Goal: Task Accomplishment & Management: Use online tool/utility

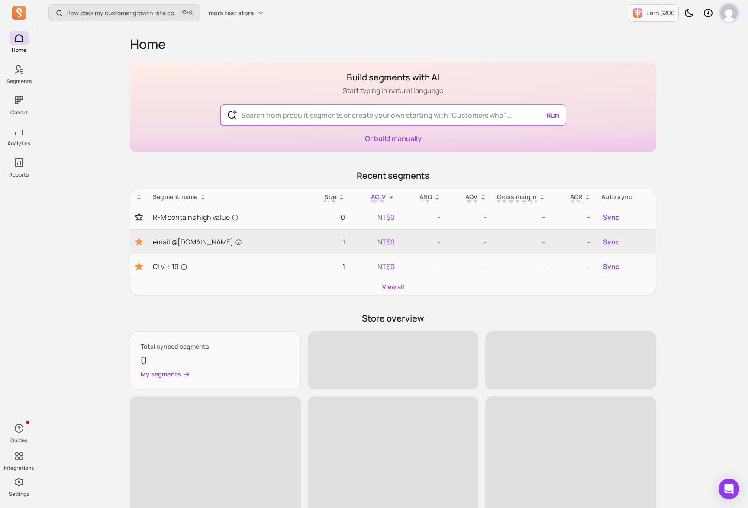
click at [725, 16] on img "button" at bounding box center [728, 12] width 17 height 17
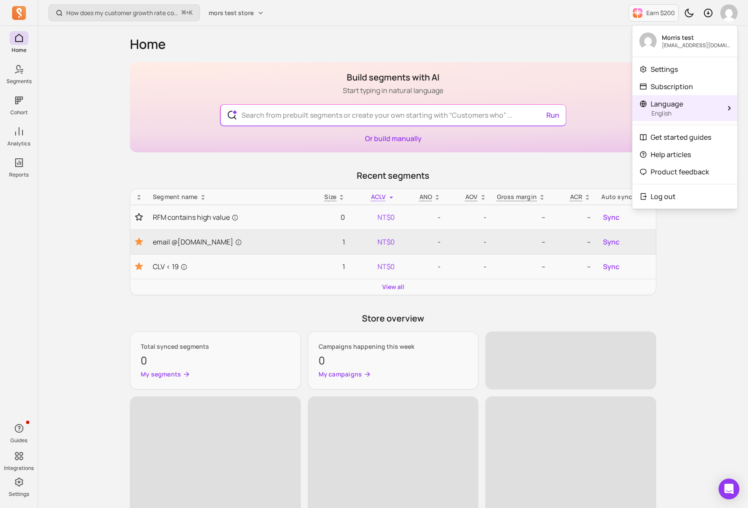
click at [703, 112] on p "English" at bounding box center [686, 113] width 68 height 9
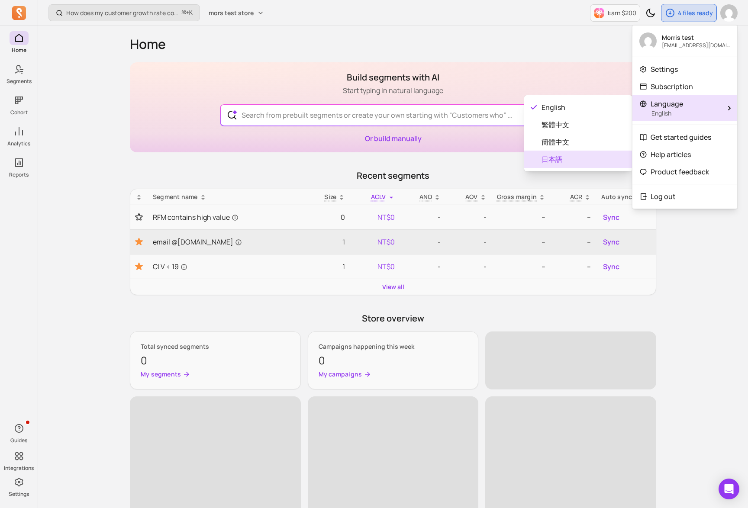
click at [565, 158] on span "日本語" at bounding box center [584, 159] width 84 height 10
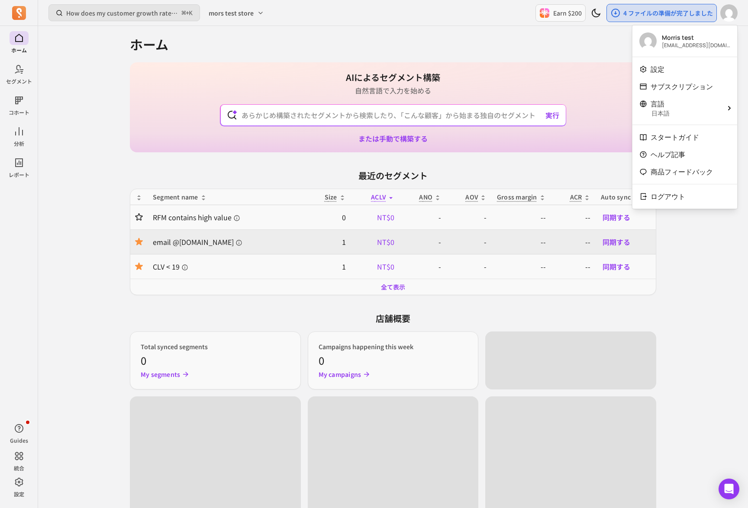
drag, startPoint x: 425, startPoint y: 58, endPoint x: 396, endPoint y: 83, distance: 38.7
click at [425, 58] on div "ホーム AIによるセグメント構築 自然言語で入力を始める 実行 または手動で構築する 最近のセグメント Segment name Size ACLV ANO …" at bounding box center [393, 360] width 527 height 669
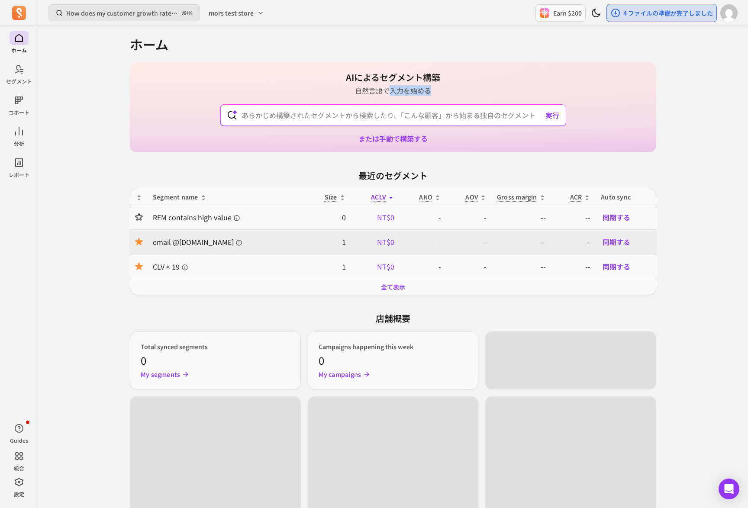
drag, startPoint x: 391, startPoint y: 95, endPoint x: 390, endPoint y: 101, distance: 6.6
click at [390, 101] on div "AIによるセグメント構築 自然言語で入力を始める 実行 または手動で構築する" at bounding box center [393, 107] width 527 height 90
drag, startPoint x: 390, startPoint y: 99, endPoint x: 393, endPoint y: 89, distance: 10.8
click at [393, 89] on div "AIによるセグメント構築 自然言語で入力を始める 実行 または手動で構築する" at bounding box center [393, 107] width 527 height 90
click at [393, 88] on p "自然言語で入力を始める" at bounding box center [393, 90] width 94 height 10
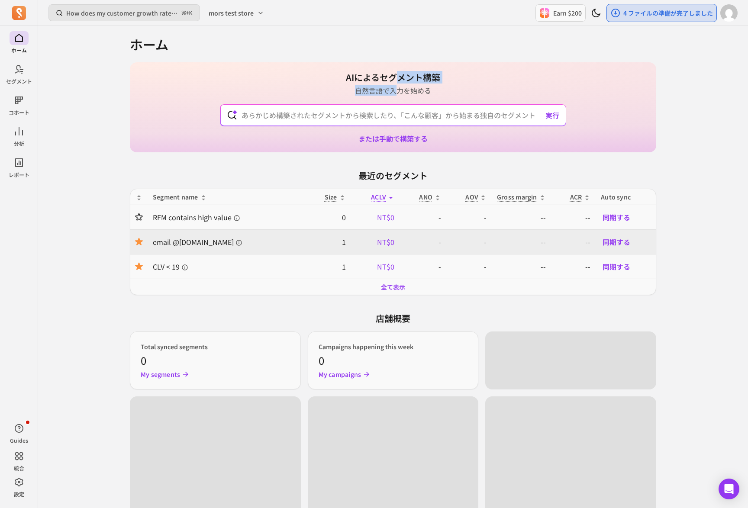
drag, startPoint x: 399, startPoint y: 77, endPoint x: 396, endPoint y: 88, distance: 11.7
click at [396, 88] on div "AIによるセグメント構築 自然言語で入力を始める" at bounding box center [393, 83] width 94 height 24
click at [396, 88] on p "自然言語で入力を始める" at bounding box center [393, 90] width 94 height 10
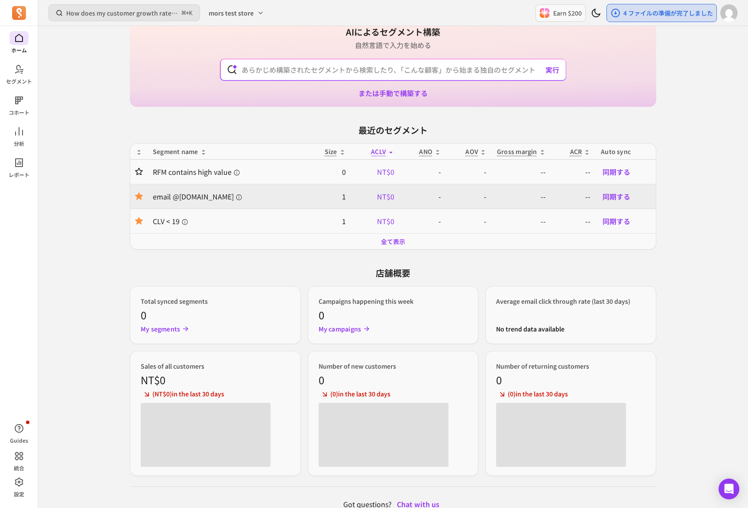
scroll to position [56, 0]
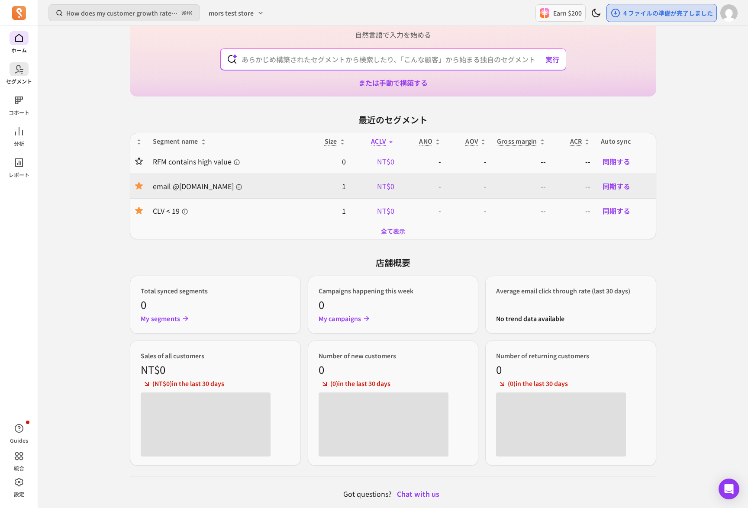
click at [26, 72] on span at bounding box center [19, 69] width 19 height 14
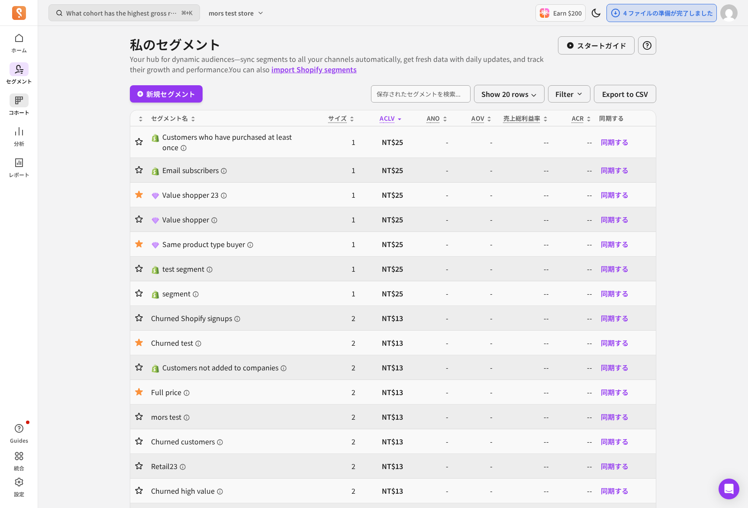
click at [24, 99] on icon at bounding box center [19, 100] width 10 height 10
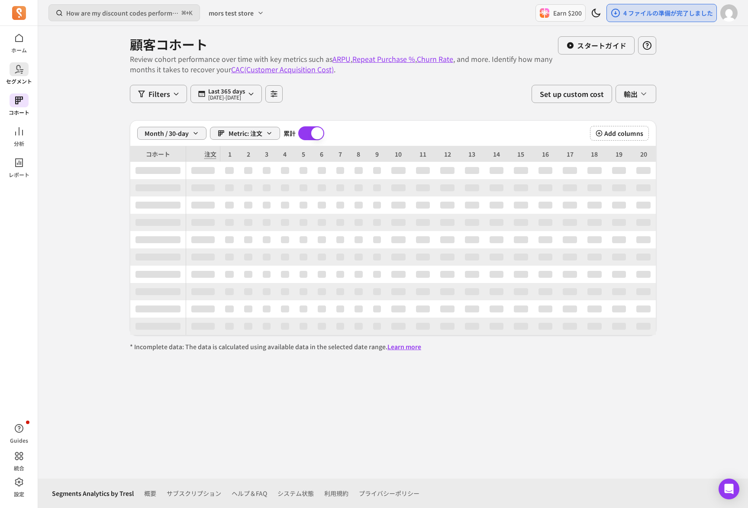
click at [21, 75] on span at bounding box center [19, 69] width 19 height 14
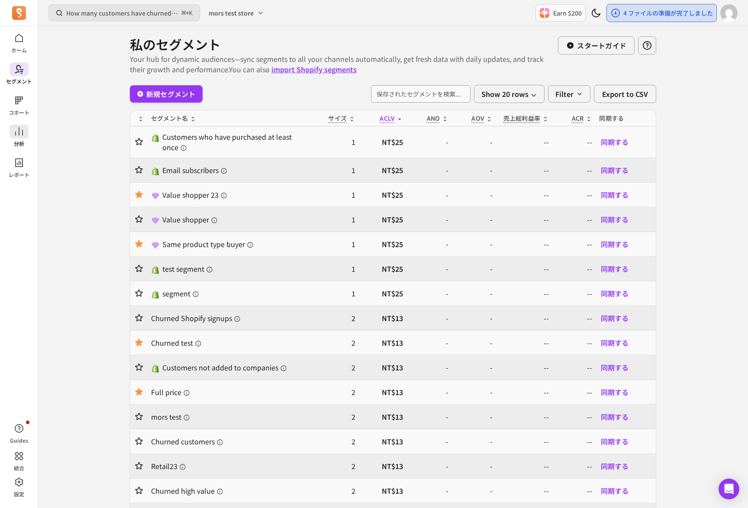
click at [18, 132] on icon at bounding box center [19, 131] width 10 height 10
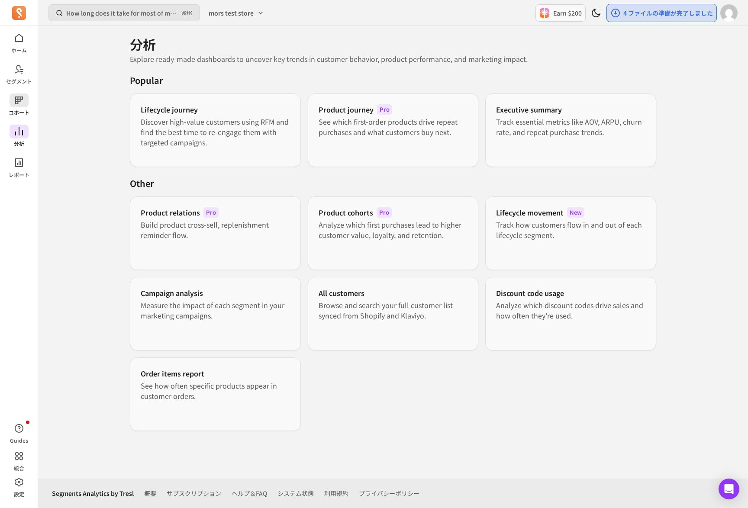
click at [23, 101] on icon at bounding box center [19, 100] width 10 height 10
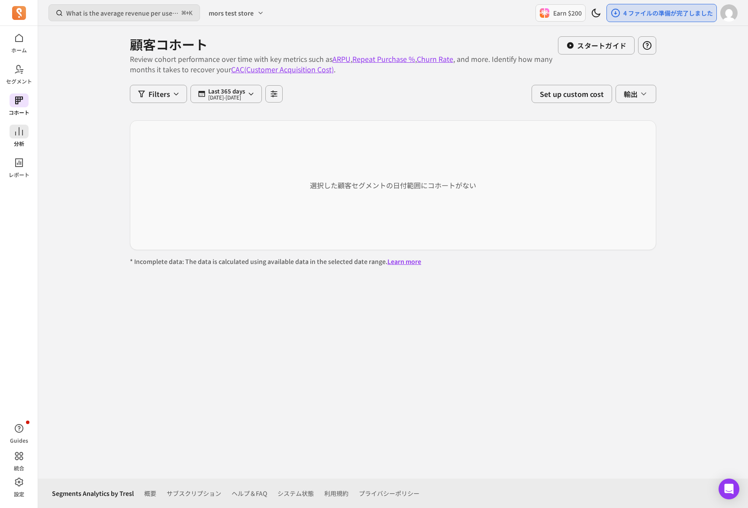
click at [20, 145] on p "分析" at bounding box center [19, 143] width 10 height 7
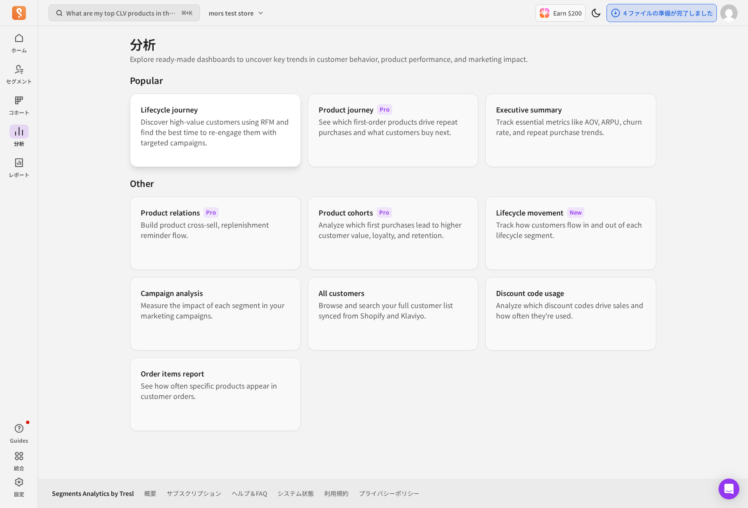
click at [235, 154] on div "Lifecycle journey Discover high-value customers using RFM and find the best tim…" at bounding box center [215, 131] width 171 height 74
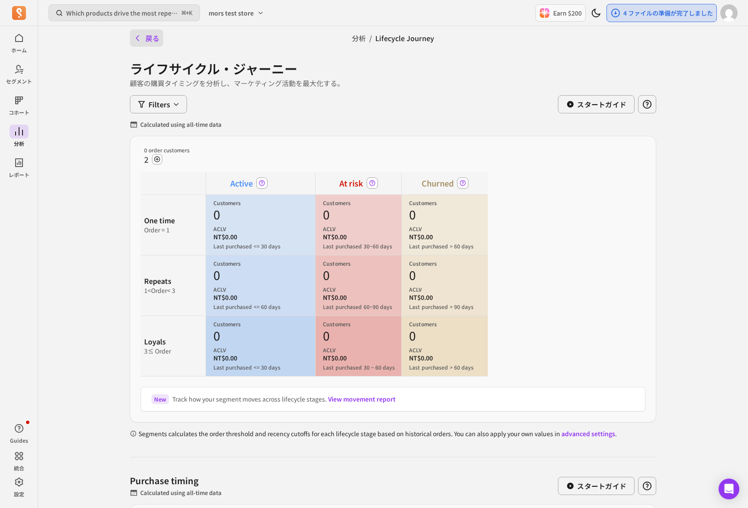
click at [147, 39] on button "戻る" at bounding box center [146, 37] width 33 height 17
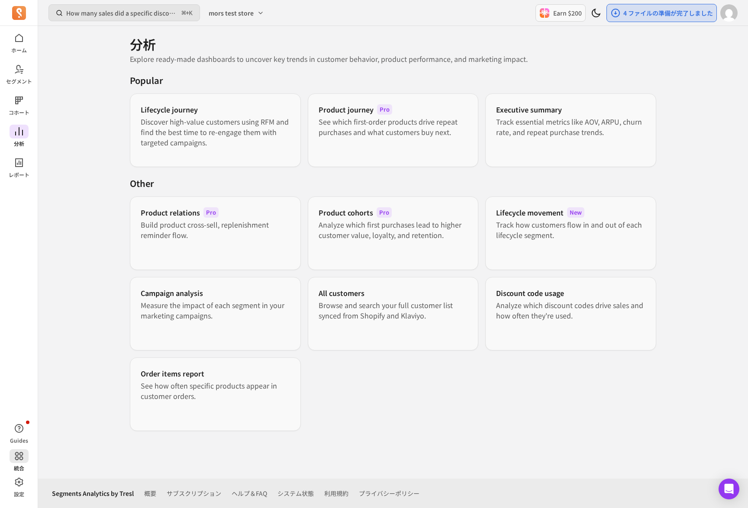
click at [16, 458] on icon at bounding box center [19, 456] width 10 height 10
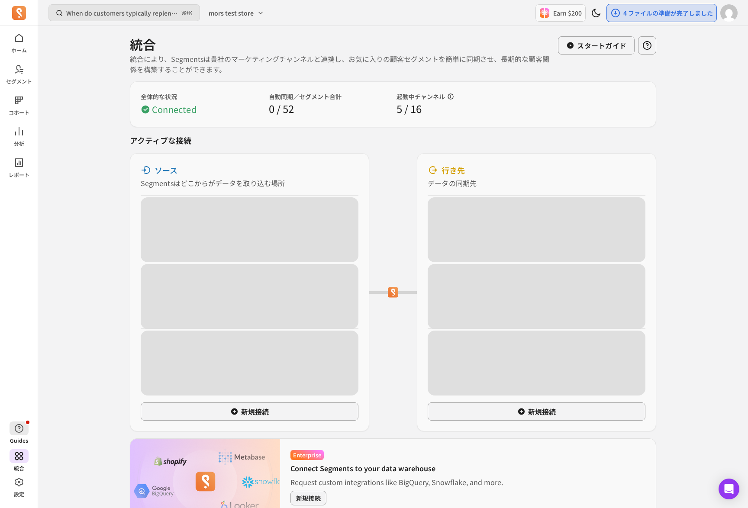
click at [26, 428] on span "button" at bounding box center [19, 429] width 19 height 14
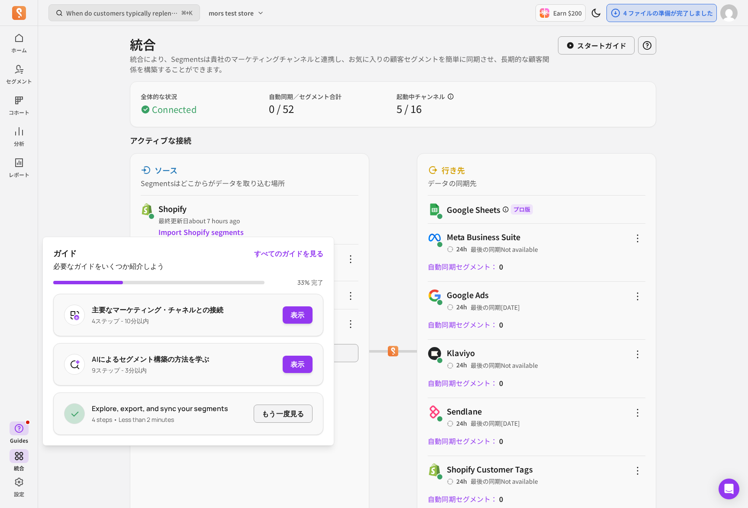
drag, startPoint x: 194, startPoint y: 46, endPoint x: 96, endPoint y: 22, distance: 100.8
click at [194, 46] on div "統合" at bounding box center [340, 44] width 421 height 16
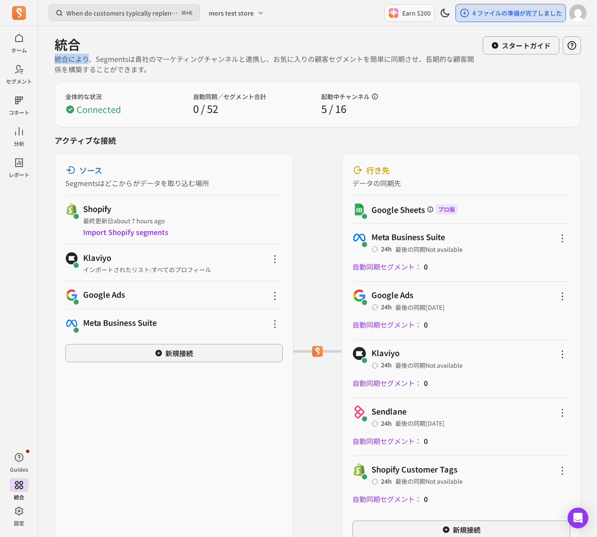
click at [89, 64] on p "統合により、Segmentsは貴社のマーケティングチャンネルと連携し、お気に入りの顧客セグメントを簡単に同期させ、長期的な顧客関係を構築することができます。" at bounding box center [265, 64] width 421 height 21
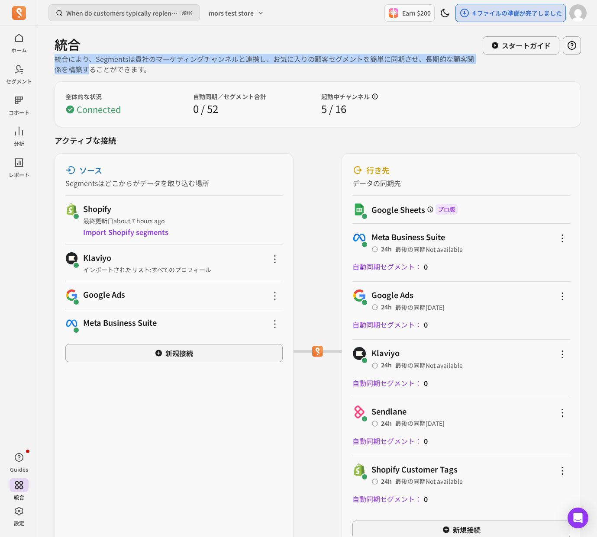
click at [89, 64] on p "統合により、Segmentsは貴社のマーケティングチャンネルと連携し、お気に入りの顧客セグメントを簡単に同期させ、長期的な顧客関係を構築することができます。" at bounding box center [265, 64] width 421 height 21
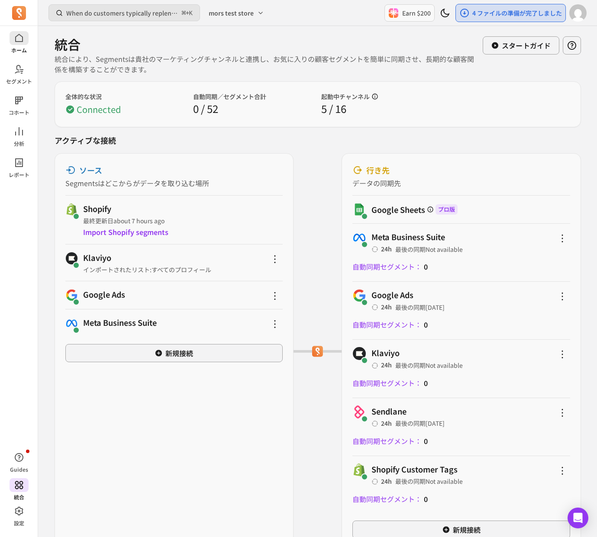
click at [27, 42] on span at bounding box center [19, 38] width 19 height 14
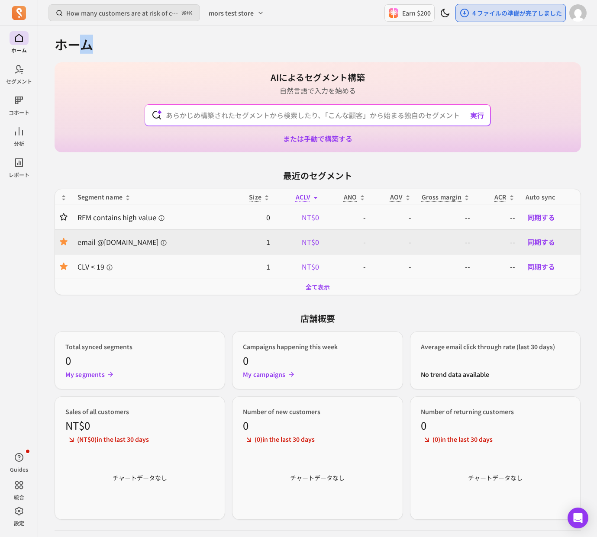
drag, startPoint x: 85, startPoint y: 44, endPoint x: 109, endPoint y: 46, distance: 24.3
click at [109, 46] on h1 "ホーム" at bounding box center [318, 44] width 527 height 16
drag, startPoint x: 89, startPoint y: 46, endPoint x: 51, endPoint y: 47, distance: 38.1
click at [51, 47] on div "ホーム AIによるセグメント構築 自然言語で入力を始める 実行 または手動で構築する 最近のセグメント Segment name Size ACLV ANO …" at bounding box center [318, 295] width 554 height 539
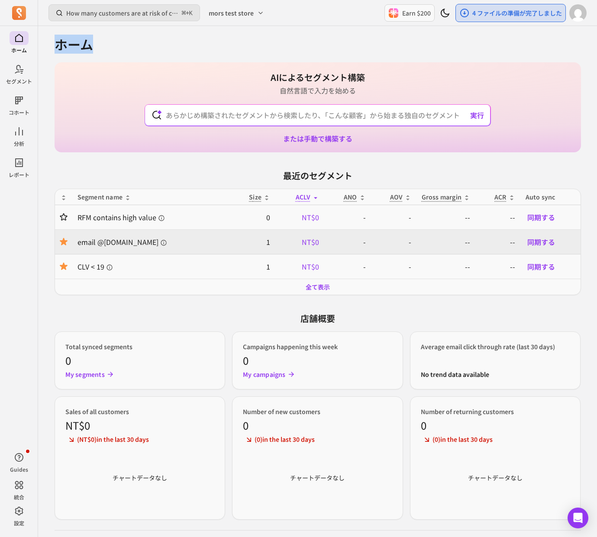
click at [51, 47] on div "ホーム AIによるセグメント構築 自然言語で入力を始める 実行 または手動で構築する 最近のセグメント Segment name Size ACLV ANO …" at bounding box center [318, 295] width 554 height 539
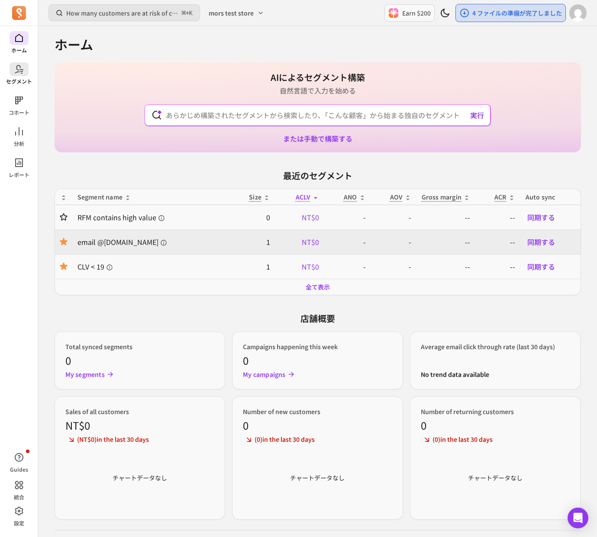
click at [23, 71] on icon at bounding box center [19, 69] width 10 height 10
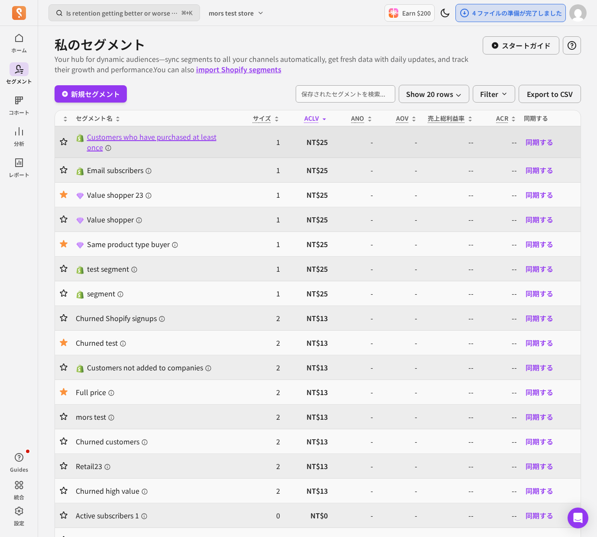
click at [127, 142] on span "Customers who have purchased at least once" at bounding box center [156, 142] width 139 height 21
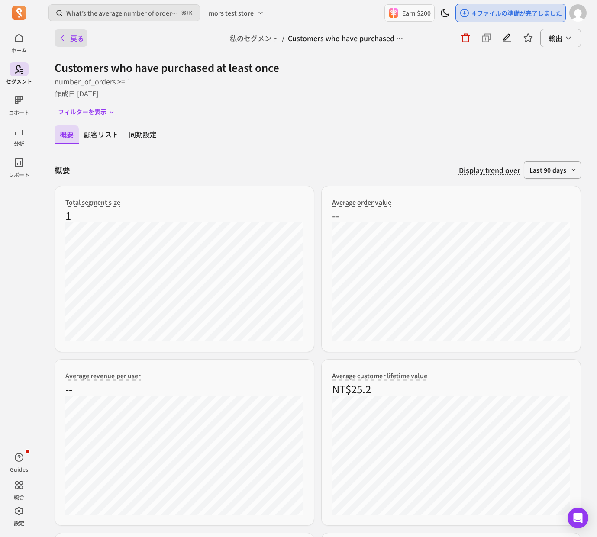
click at [68, 39] on button "戻る" at bounding box center [71, 37] width 33 height 17
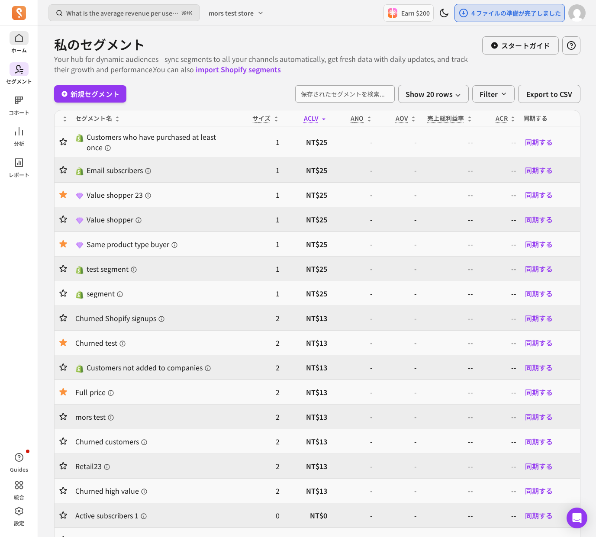
click at [16, 48] on p "ホーム" at bounding box center [19, 50] width 16 height 7
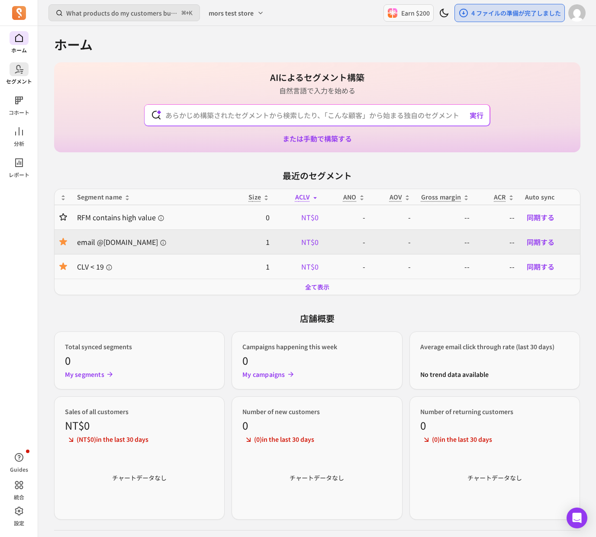
click at [18, 76] on link "セグメント" at bounding box center [19, 73] width 38 height 23
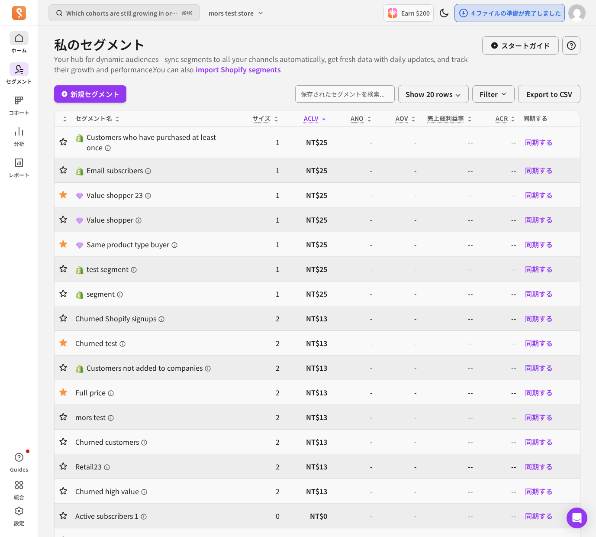
click at [14, 42] on icon at bounding box center [19, 38] width 10 height 10
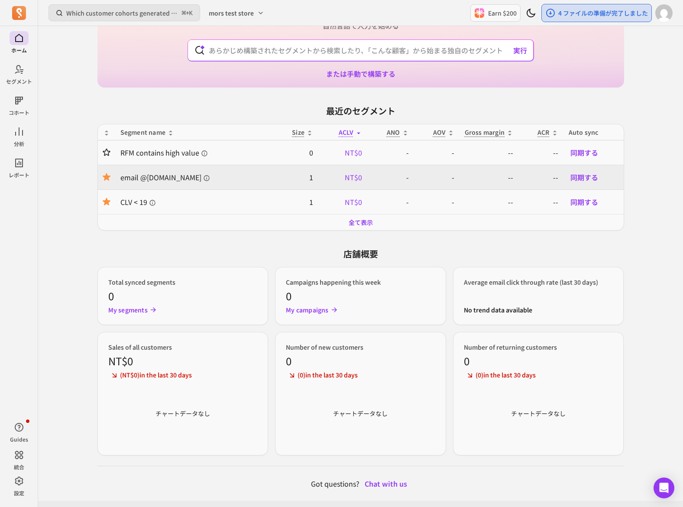
scroll to position [88, 0]
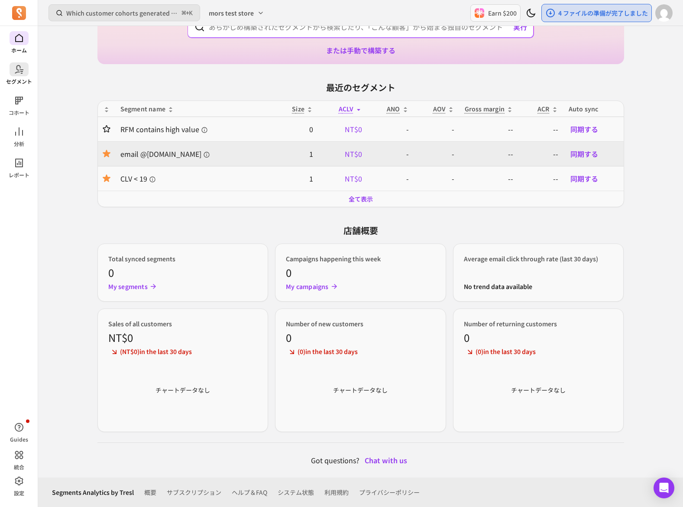
click at [25, 76] on link "セグメント" at bounding box center [19, 73] width 38 height 23
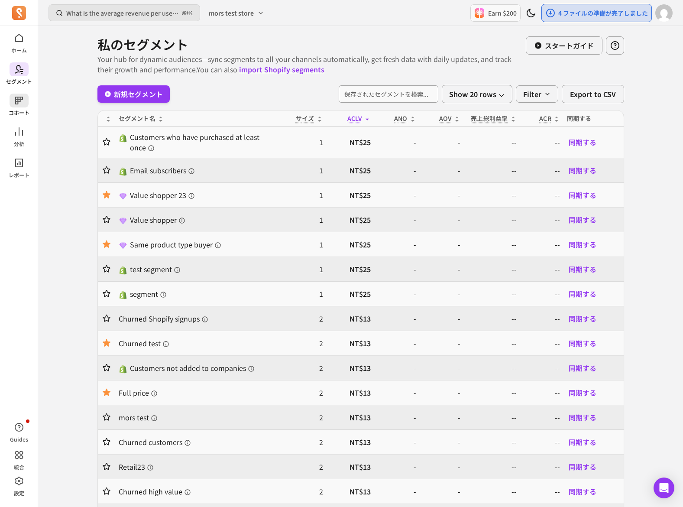
click at [19, 113] on p "コホート" at bounding box center [19, 112] width 21 height 7
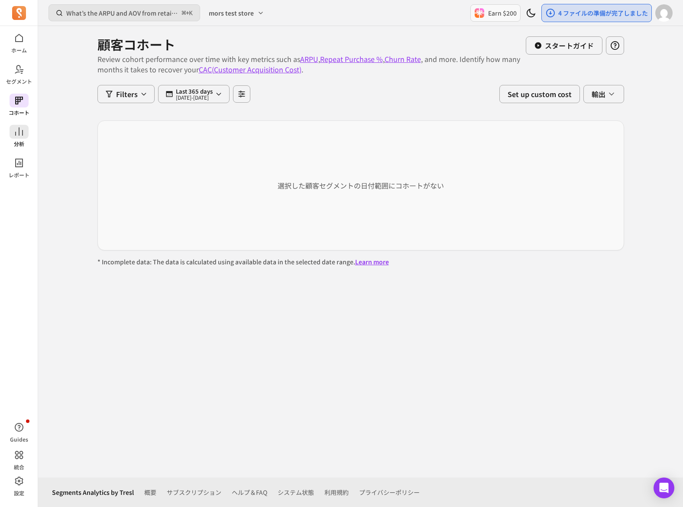
click at [20, 129] on icon at bounding box center [19, 131] width 10 height 10
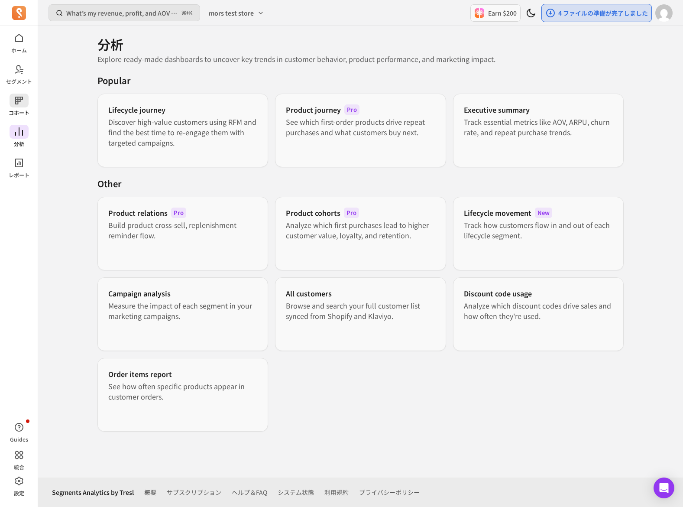
click at [19, 106] on span at bounding box center [19, 101] width 19 height 14
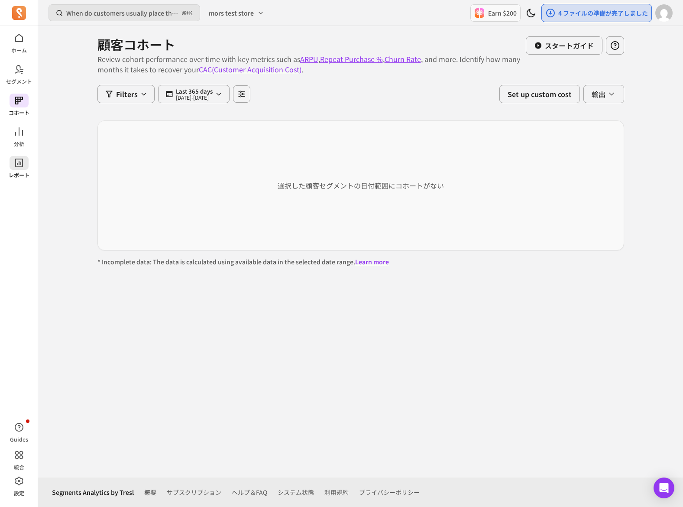
click at [17, 175] on p "レポート" at bounding box center [19, 174] width 21 height 7
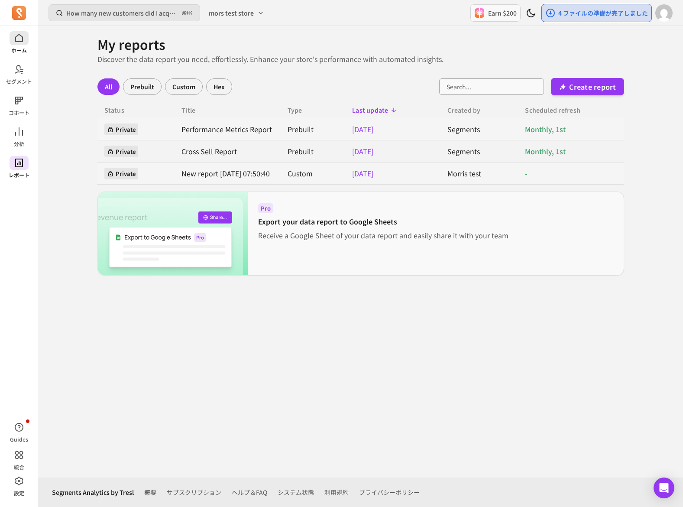
click at [26, 49] on link "ホーム" at bounding box center [19, 42] width 38 height 23
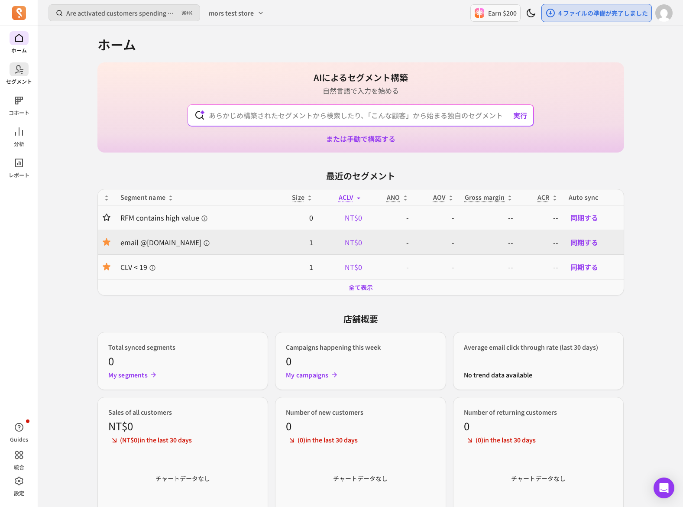
click at [15, 78] on p "セグメント" at bounding box center [19, 81] width 26 height 7
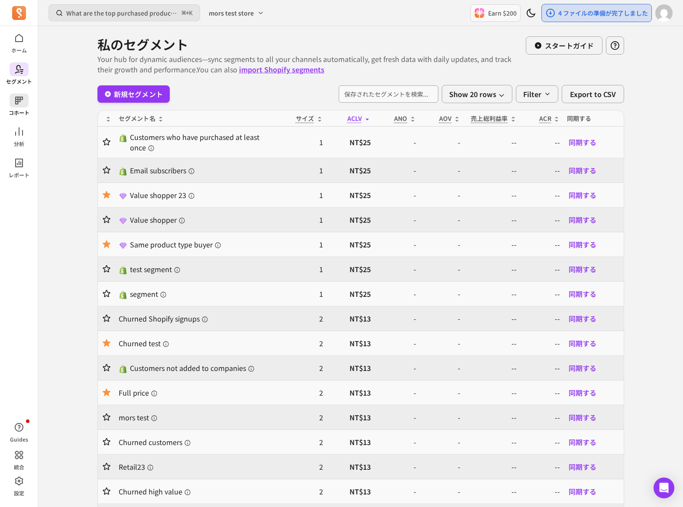
click at [28, 103] on span at bounding box center [19, 101] width 19 height 14
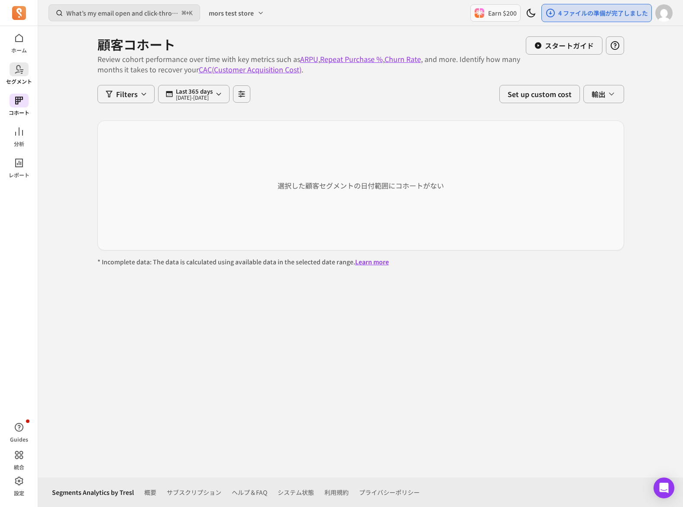
click at [25, 79] on p "セグメント" at bounding box center [19, 81] width 26 height 7
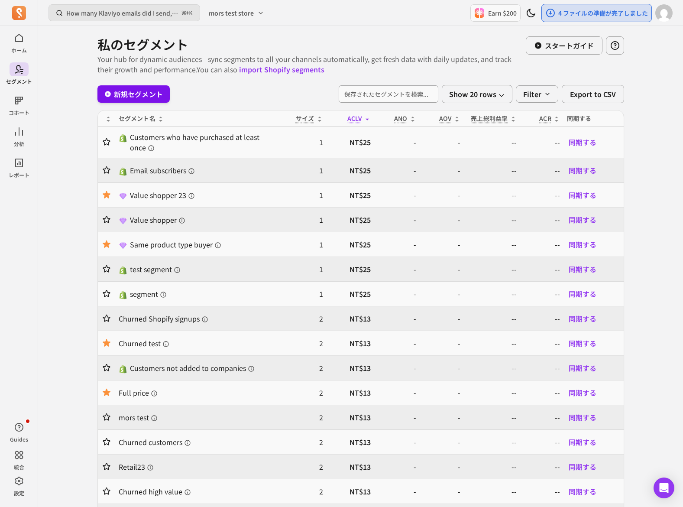
click at [155, 100] on link "新規セグメント" at bounding box center [133, 93] width 73 height 17
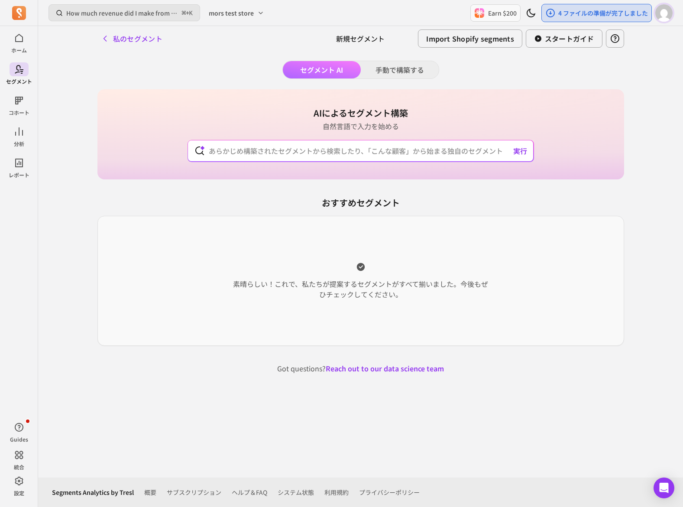
click at [663, 20] on img "button" at bounding box center [663, 12] width 17 height 17
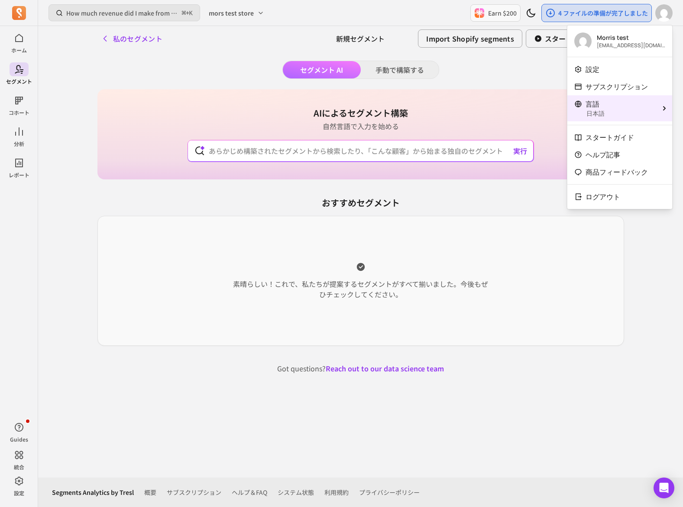
click at [616, 110] on p "日本語" at bounding box center [620, 113] width 68 height 9
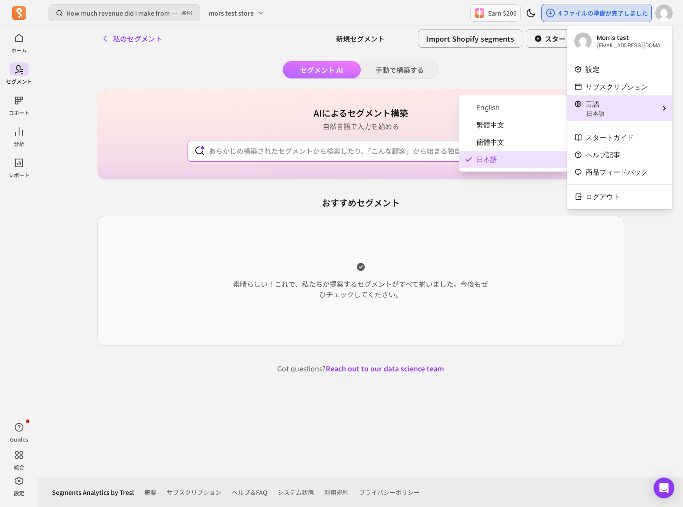
click at [502, 74] on div "セグメント AI 手動で構築する AIによるセグメント構築 自然言語で入力を始める 実行 おすすめセグメント 素晴らしい！これで、私たちが提案するセグメントが…" at bounding box center [360, 217] width 527 height 313
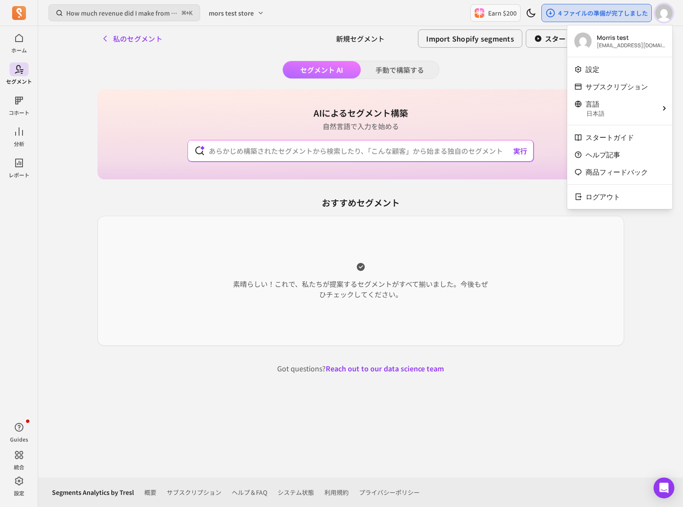
click at [665, 10] on img "button" at bounding box center [663, 12] width 17 height 17
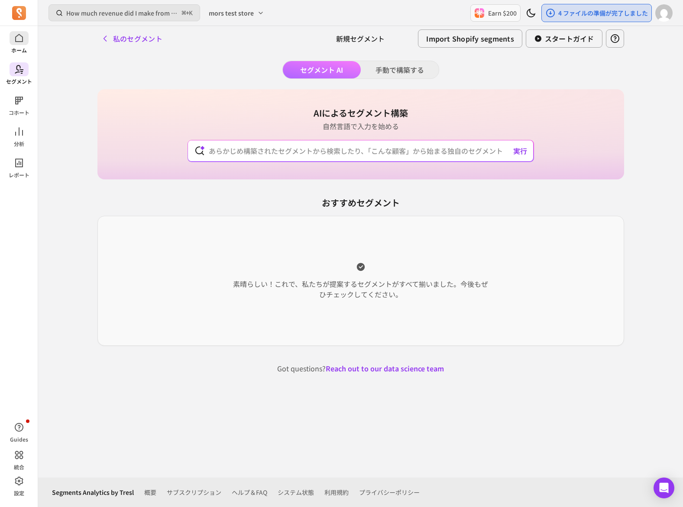
click at [22, 42] on icon at bounding box center [19, 38] width 10 height 10
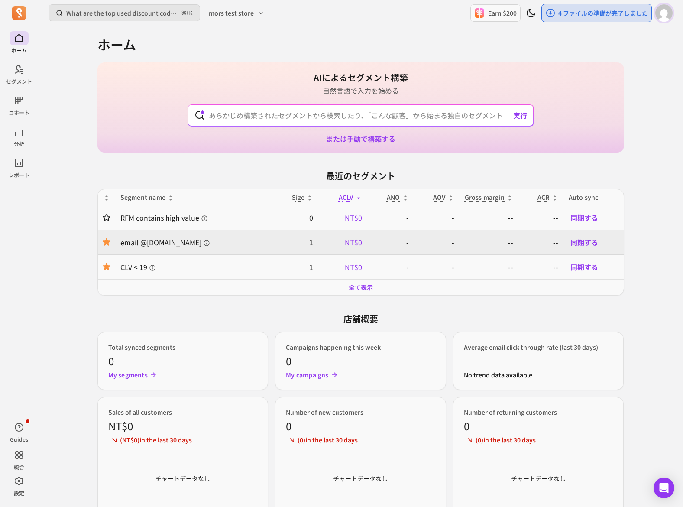
click at [668, 15] on img "button" at bounding box center [663, 12] width 17 height 17
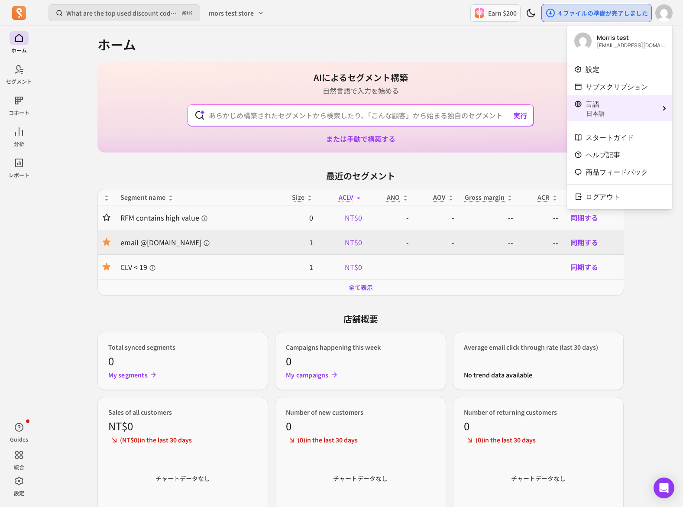
click at [619, 111] on p "日本語" at bounding box center [620, 113] width 68 height 9
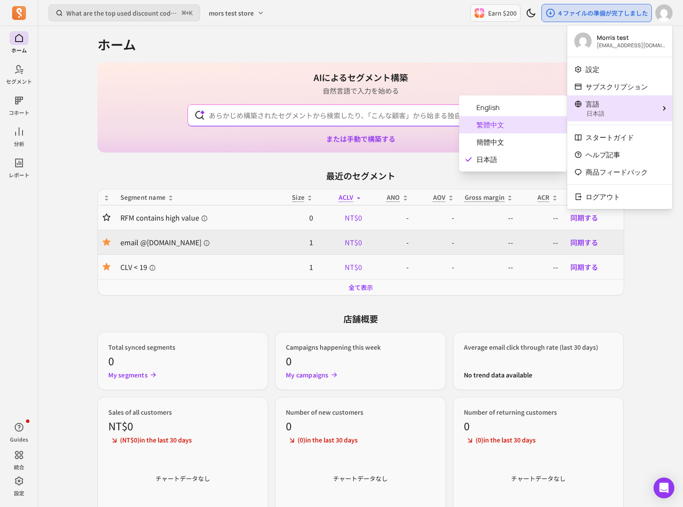
click at [514, 125] on span "繁體中文" at bounding box center [518, 125] width 84 height 10
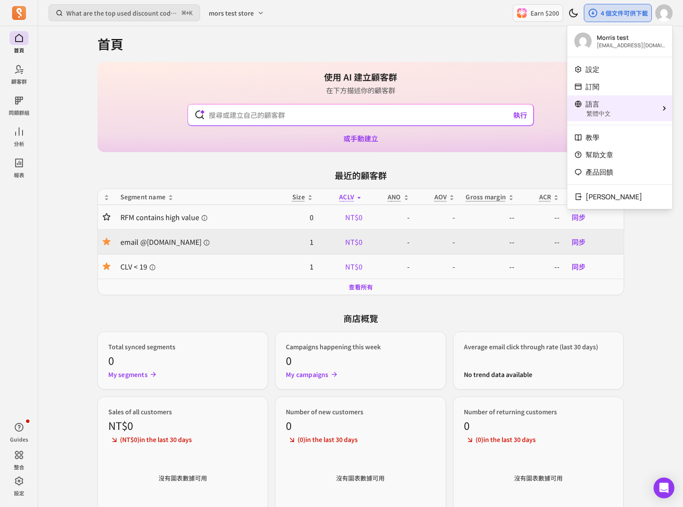
click at [620, 107] on div "語言" at bounding box center [614, 104] width 81 height 10
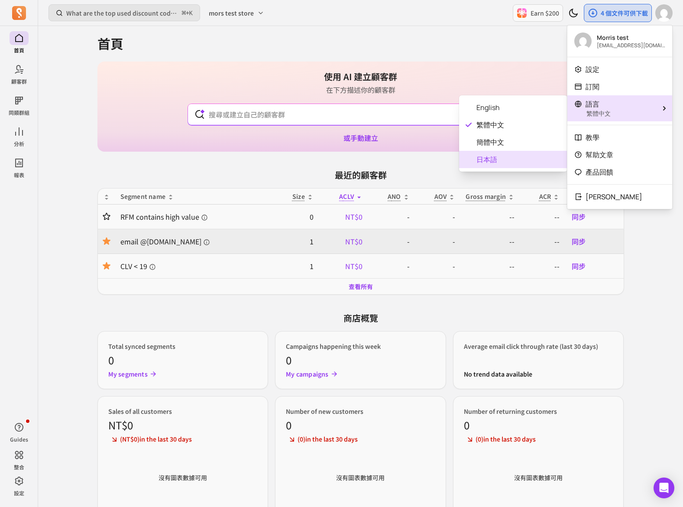
click at [494, 158] on span "日本語" at bounding box center [518, 159] width 84 height 10
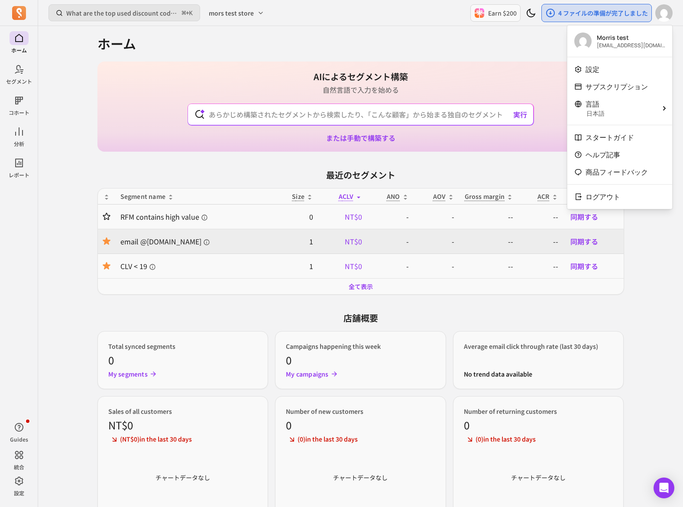
click at [514, 56] on div "ホーム AIによるセグメント構築 自然言語で入力を始める 実行 または手動で構築する 最近のセグメント Segment name Size ACLV ANO …" at bounding box center [360, 294] width 527 height 539
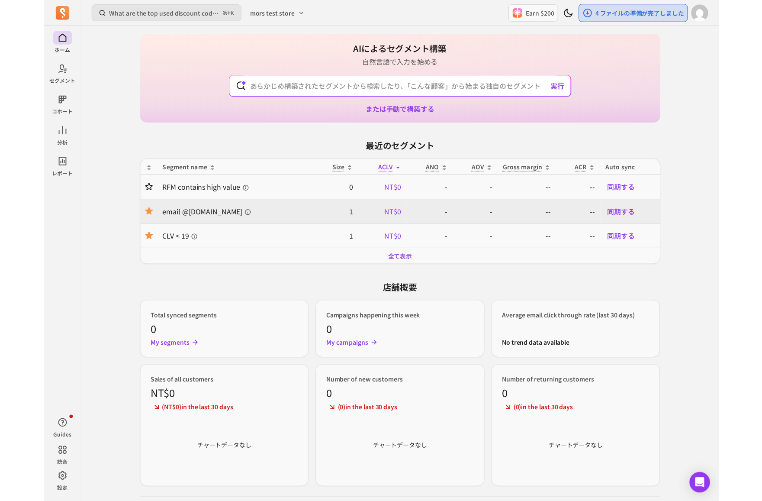
scroll to position [0, 0]
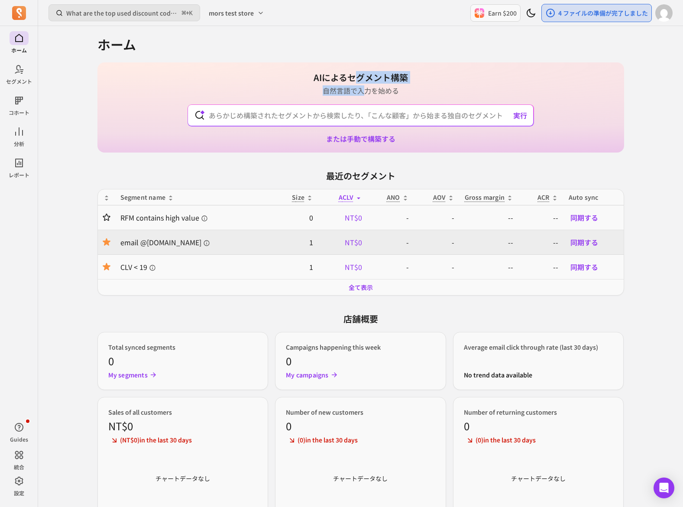
click at [364, 95] on div "AIによるセグメント構築 自然言語で入力を始める" at bounding box center [360, 83] width 94 height 24
click at [364, 95] on p "自然言語で入力を始める" at bounding box center [360, 90] width 94 height 10
drag, startPoint x: 364, startPoint y: 94, endPoint x: 367, endPoint y: 80, distance: 14.5
click at [367, 80] on div "AIによるセグメント構築 自然言語で入力を始める" at bounding box center [360, 83] width 94 height 24
click at [367, 80] on h1 "AIによるセグメント構築" at bounding box center [360, 77] width 94 height 12
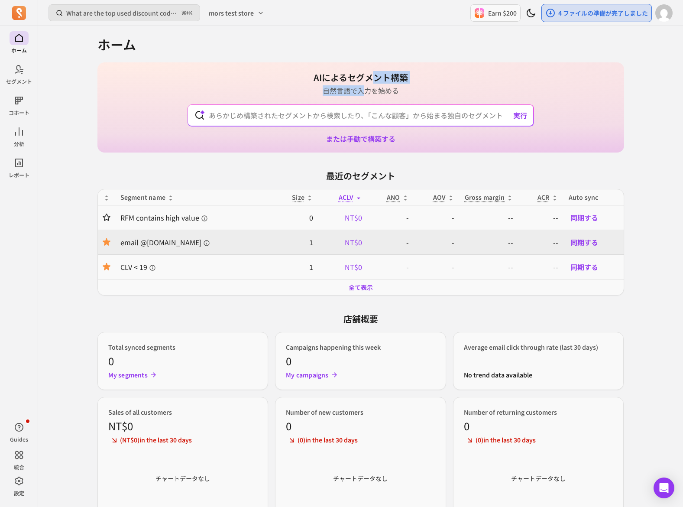
click at [366, 92] on div "AIによるセグメント構築 自然言語で入力を始める" at bounding box center [360, 83] width 94 height 24
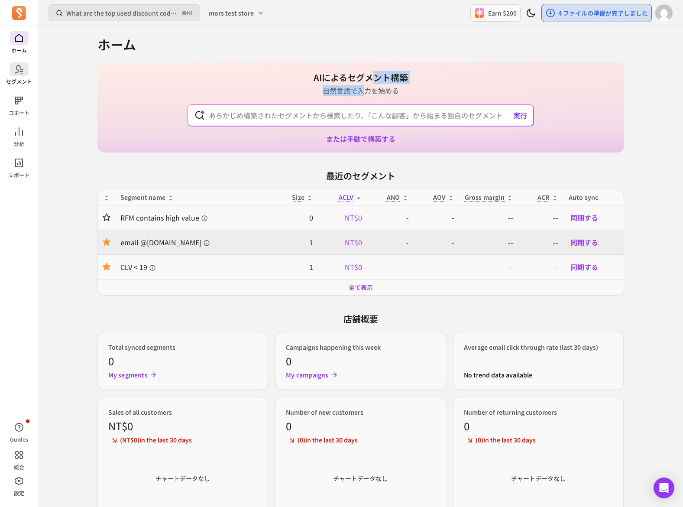
drag, startPoint x: 366, startPoint y: 92, endPoint x: 37, endPoint y: 73, distance: 329.2
click at [366, 92] on p "自然言語で入力を始める" at bounding box center [360, 90] width 94 height 10
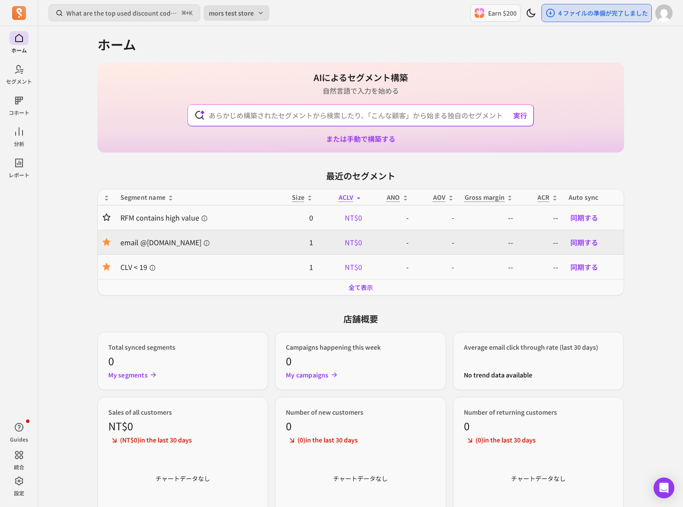
click at [239, 15] on span "mors test store" at bounding box center [231, 13] width 45 height 9
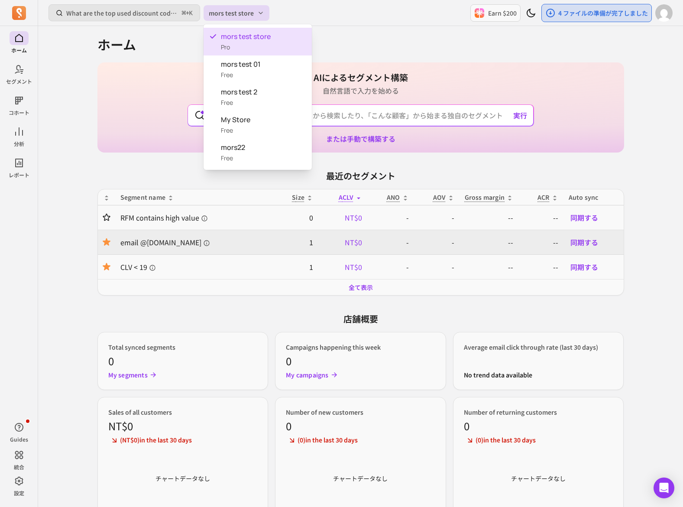
click at [344, 17] on div "What are the top used discount codes in my campaigns? ⌘ + K mors test store Ear…" at bounding box center [360, 13] width 645 height 26
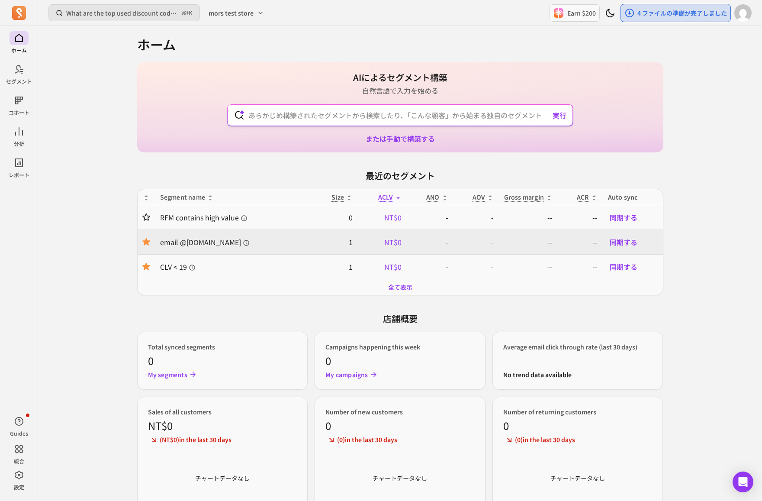
click at [359, 117] on input "text" at bounding box center [400, 115] width 317 height 21
click at [420, 100] on div "AIによるセグメント構築 自然言語で入力を始める 実行 または手動で構築する" at bounding box center [400, 107] width 527 height 90
drag, startPoint x: 414, startPoint y: 90, endPoint x: 414, endPoint y: 78, distance: 11.7
click at [414, 78] on div "AIによるセグメント構築 自然言語で入力を始める 実行 または手動で構築する" at bounding box center [400, 107] width 527 height 90
click at [414, 78] on h1 "AIによるセグメント構築" at bounding box center [400, 77] width 94 height 12
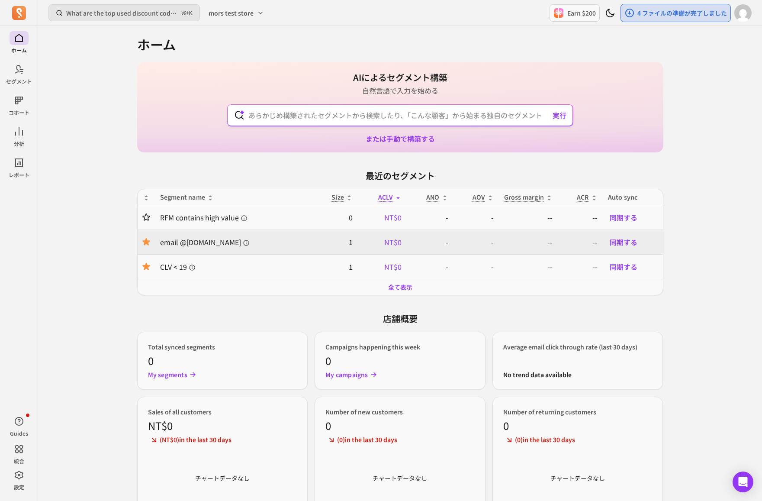
click at [403, 117] on input "text" at bounding box center [400, 115] width 317 height 21
drag, startPoint x: 385, startPoint y: 61, endPoint x: 382, endPoint y: 98, distance: 37.0
click at [382, 98] on div "ホーム AIによるセグメント構築 自然言語で入力を始める 実行 Customers who have not made a purchase in the l…" at bounding box center [400, 295] width 527 height 539
click at [382, 98] on div "AIによるセグメント構築 自然言語で入力を始める 実行 または手動で構築する" at bounding box center [400, 107] width 527 height 90
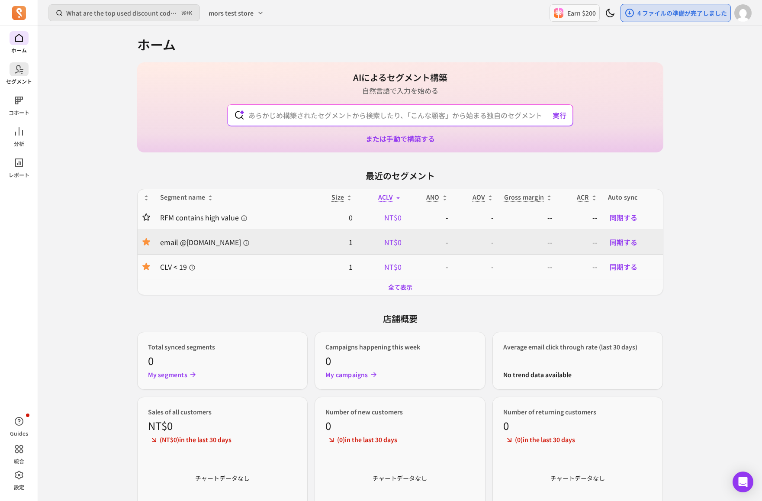
click at [11, 68] on span at bounding box center [19, 69] width 19 height 14
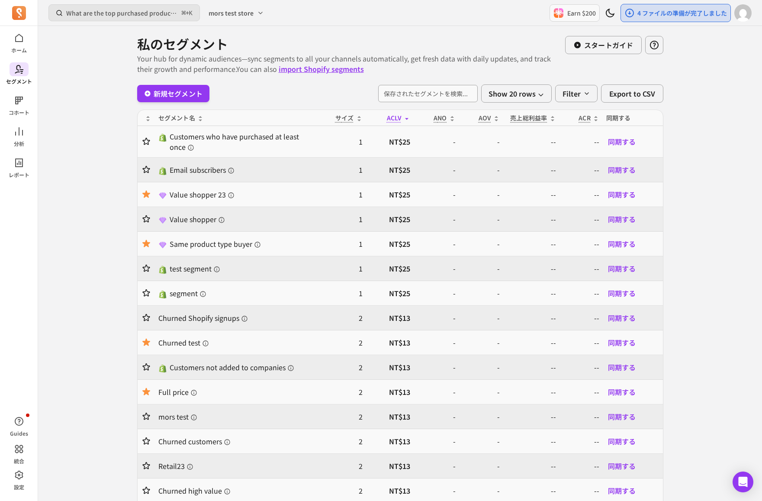
scroll to position [3, 0]
